Goal: Task Accomplishment & Management: Complete application form

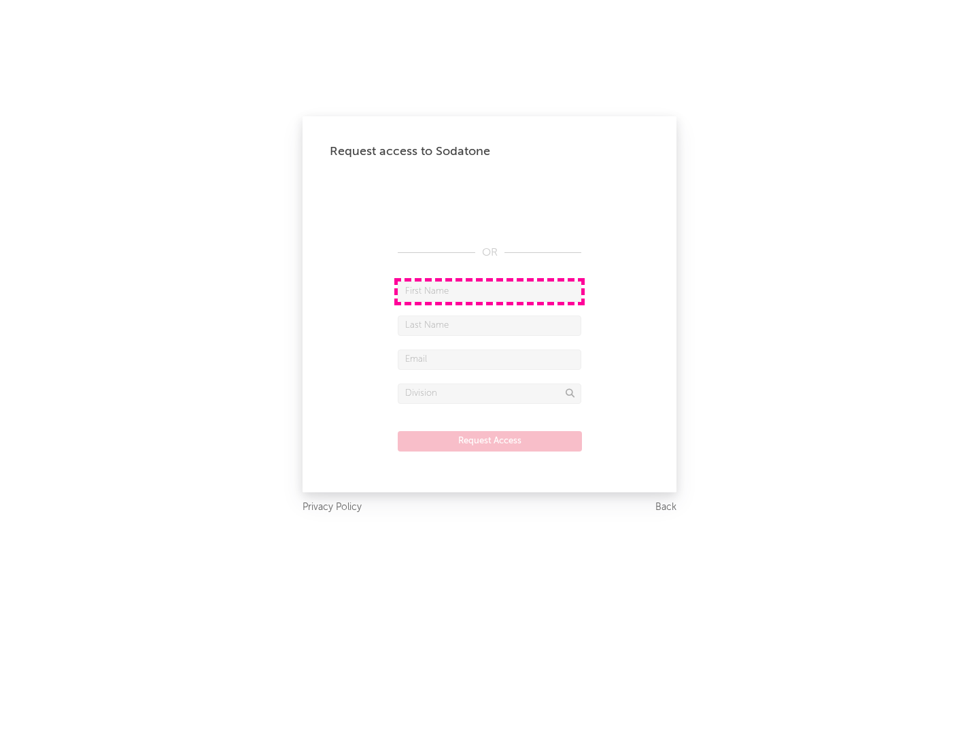
click at [490, 291] on input "text" at bounding box center [490, 292] width 184 height 20
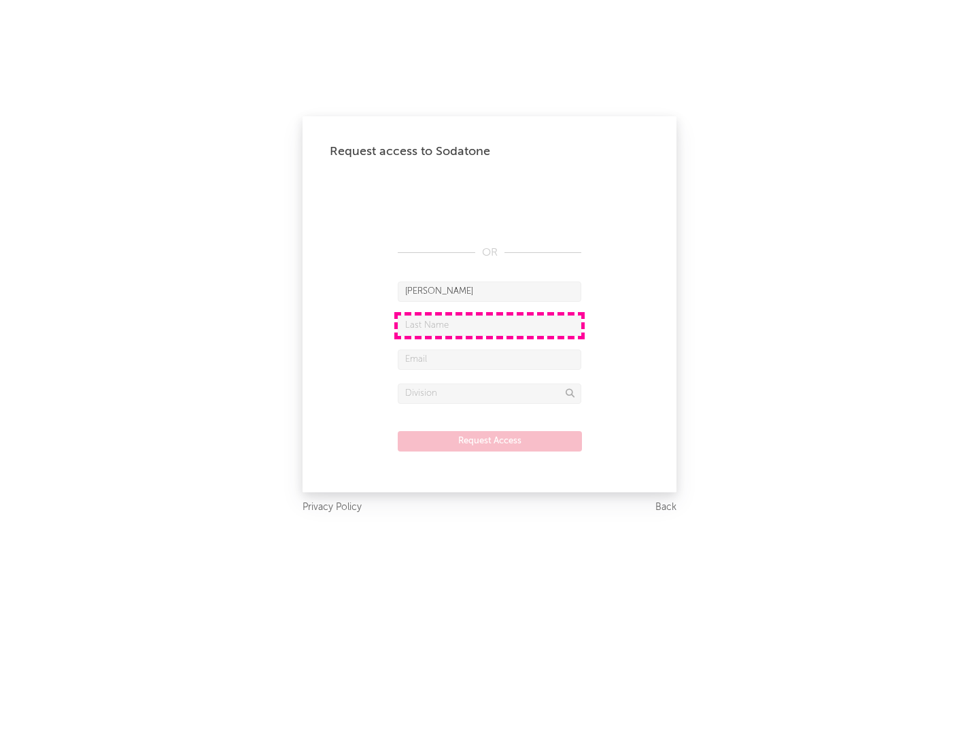
type input "[PERSON_NAME]"
click at [490, 325] on input "text" at bounding box center [490, 326] width 184 height 20
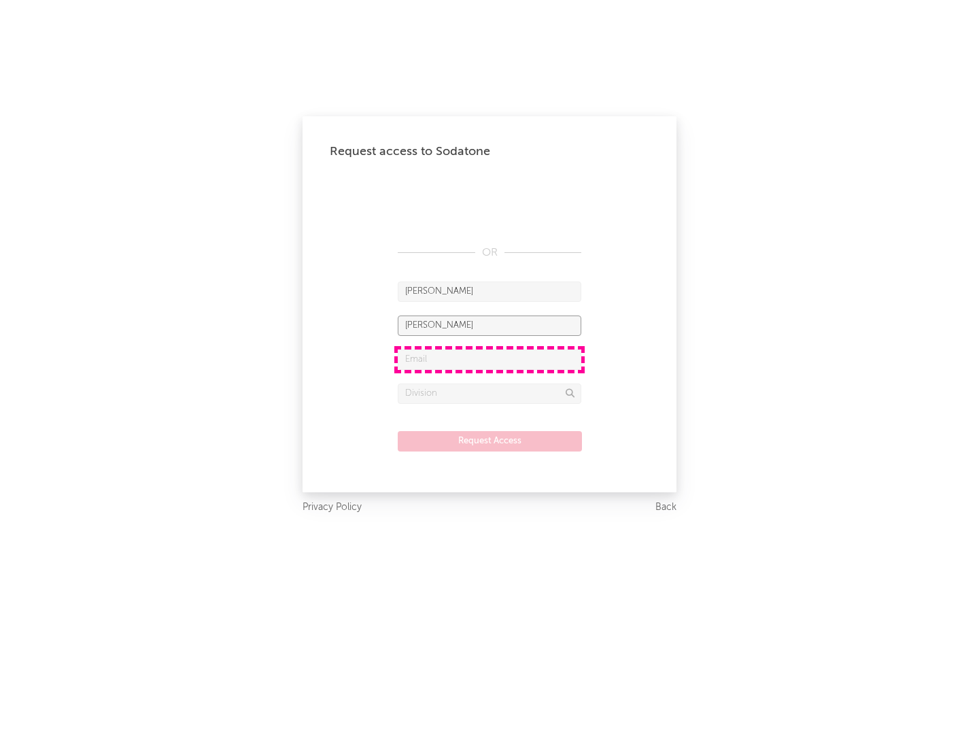
type input "[PERSON_NAME]"
click at [490, 359] on input "text" at bounding box center [490, 360] width 184 height 20
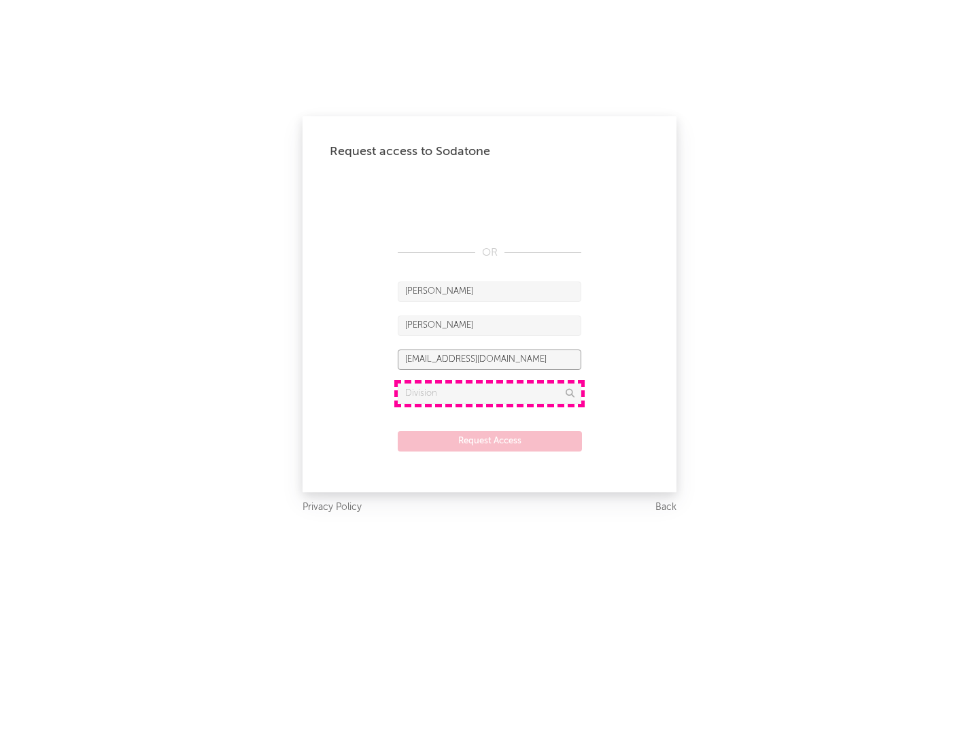
type input "[EMAIL_ADDRESS][DOMAIN_NAME]"
click at [490, 393] on input "text" at bounding box center [490, 394] width 184 height 20
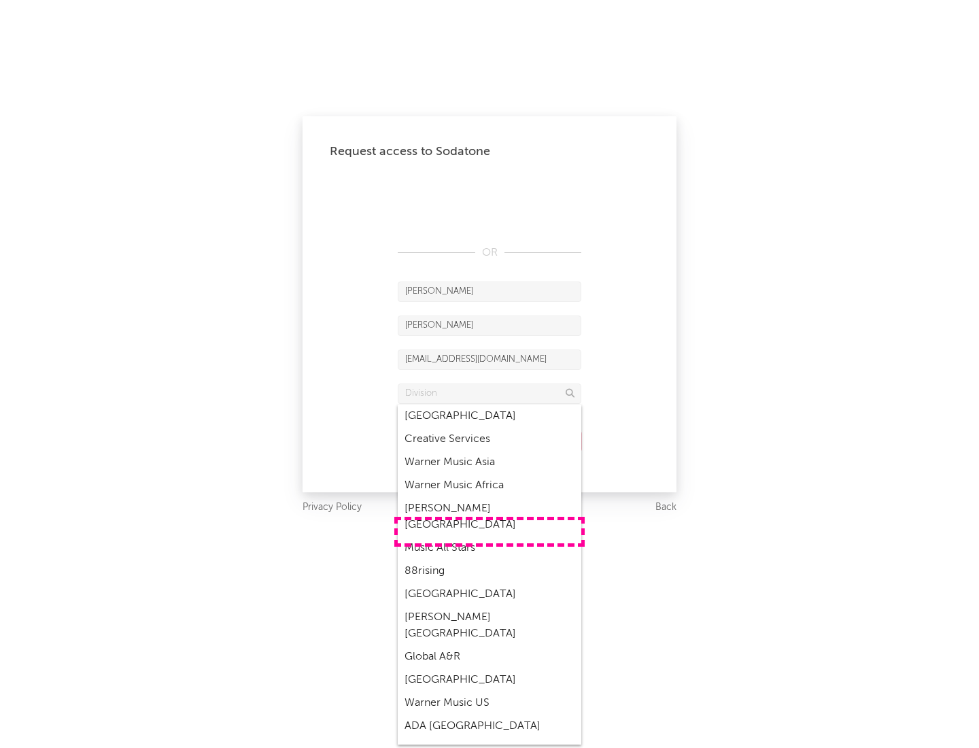
click at [490, 537] on div "Music All Stars" at bounding box center [490, 548] width 184 height 23
type input "Music All Stars"
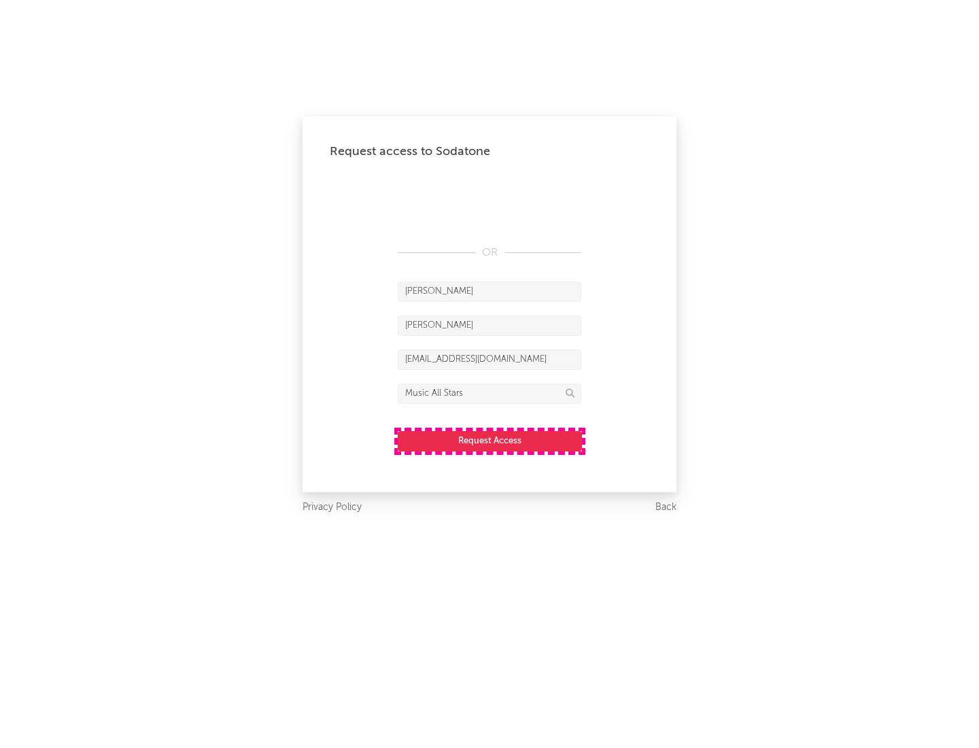
click at [490, 441] on button "Request Access" at bounding box center [490, 441] width 184 height 20
